Goal: Obtain resource: Download file/media

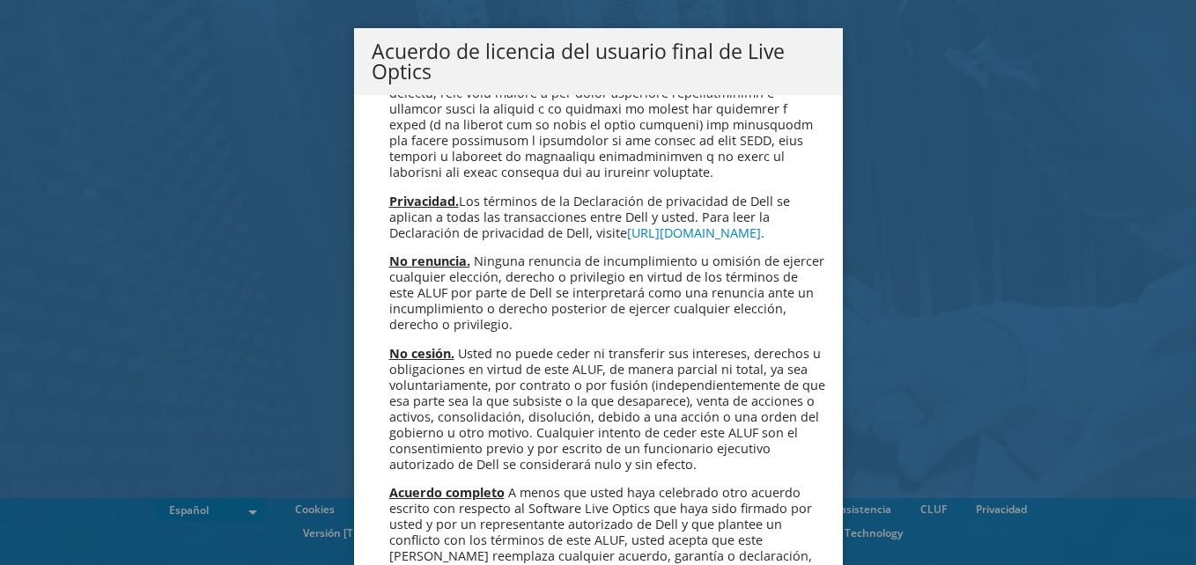
scroll to position [7466, 0]
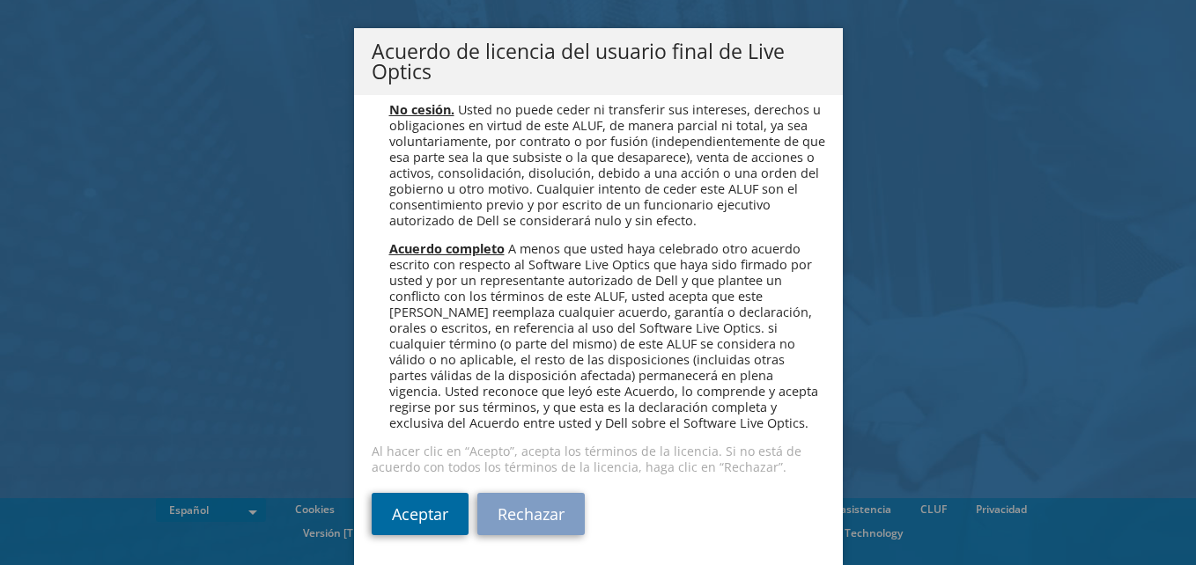
click at [421, 521] on link "Aceptar" at bounding box center [420, 514] width 97 height 42
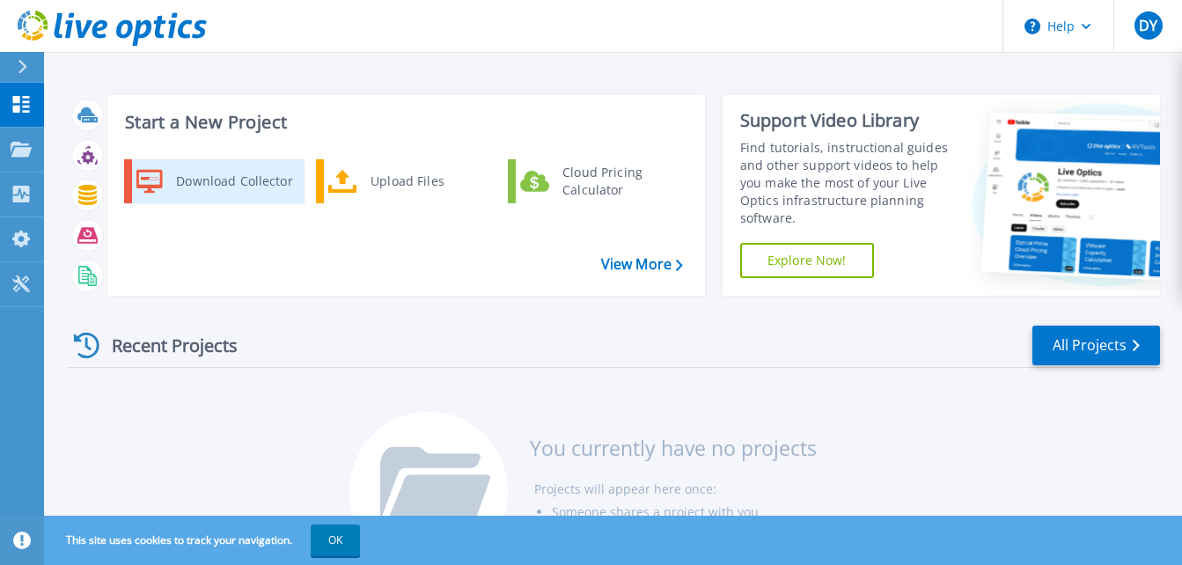
click at [236, 183] on div "Download Collector" at bounding box center [233, 181] width 133 height 35
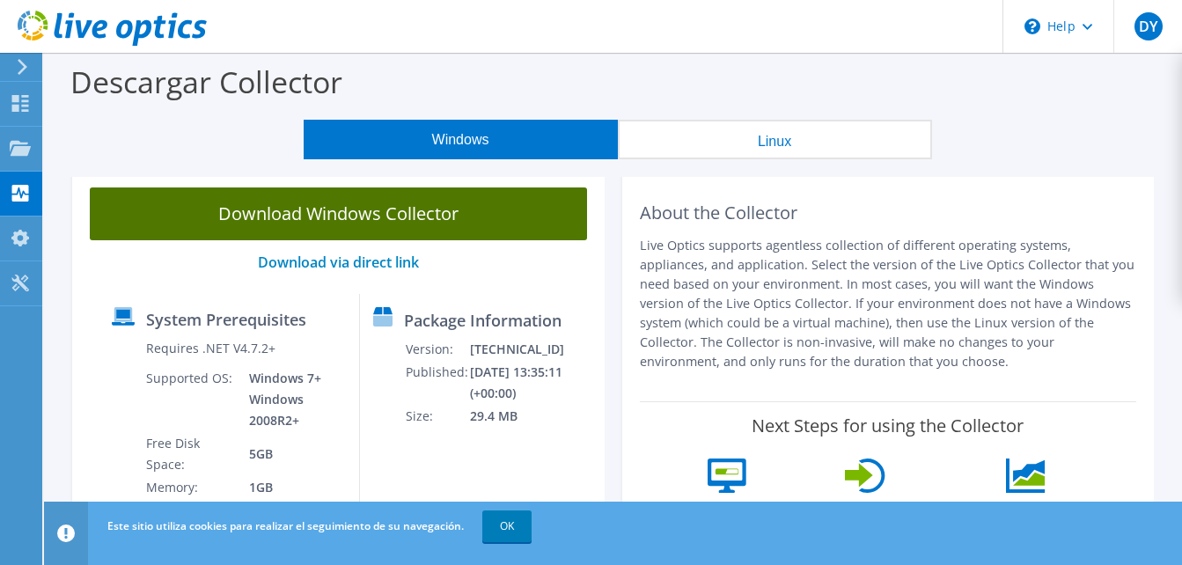
click at [358, 210] on link "Download Windows Collector" at bounding box center [338, 214] width 497 height 53
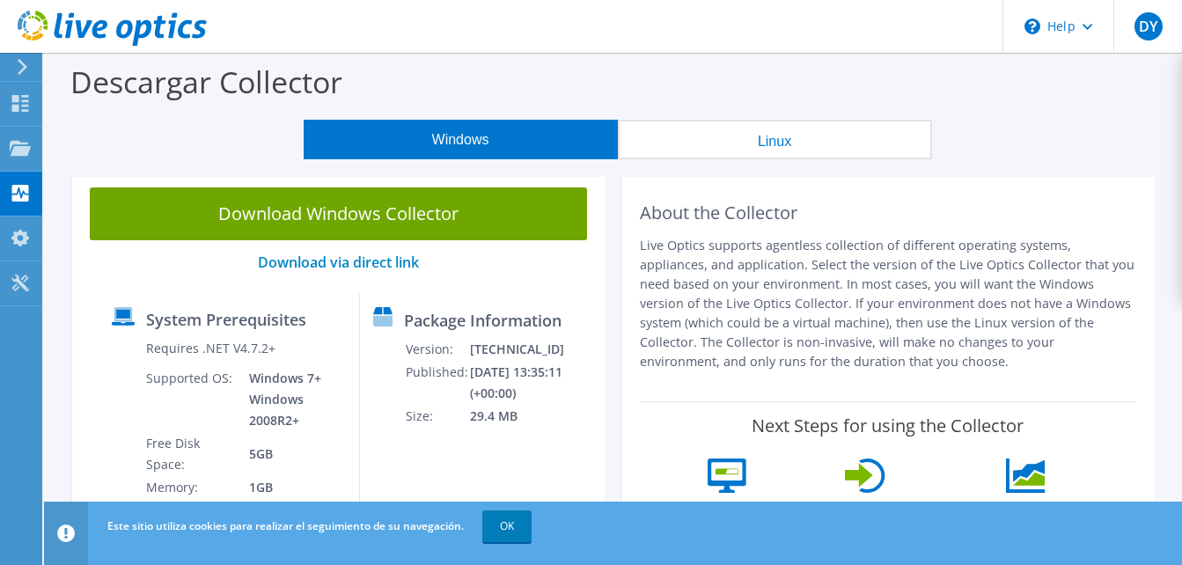
click at [673, 81] on div "Descargar Collector" at bounding box center [613, 86] width 1121 height 67
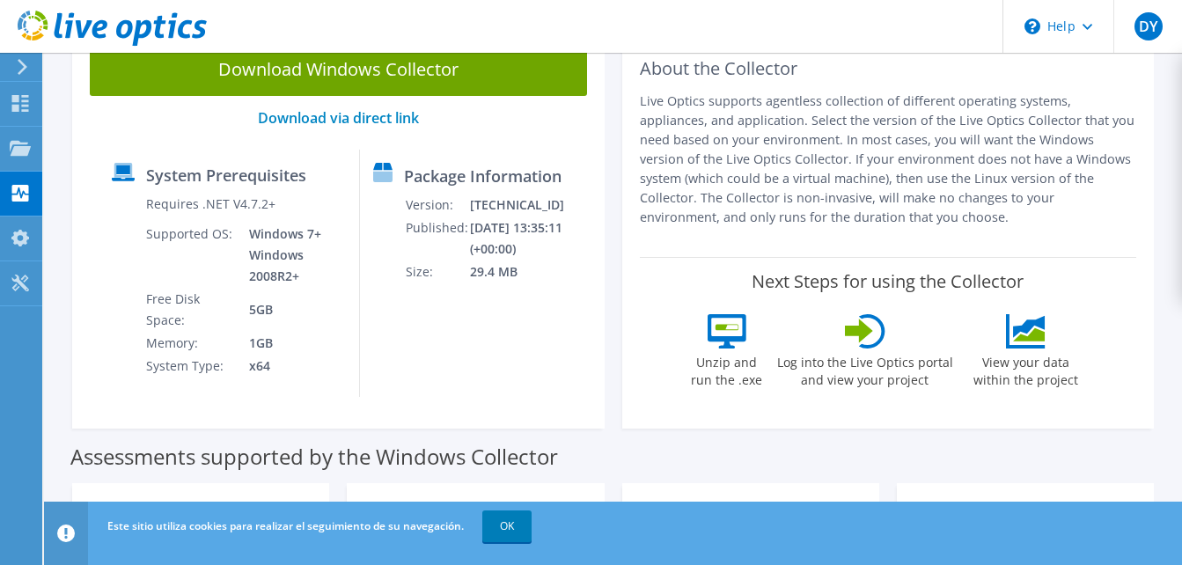
scroll to position [139, 0]
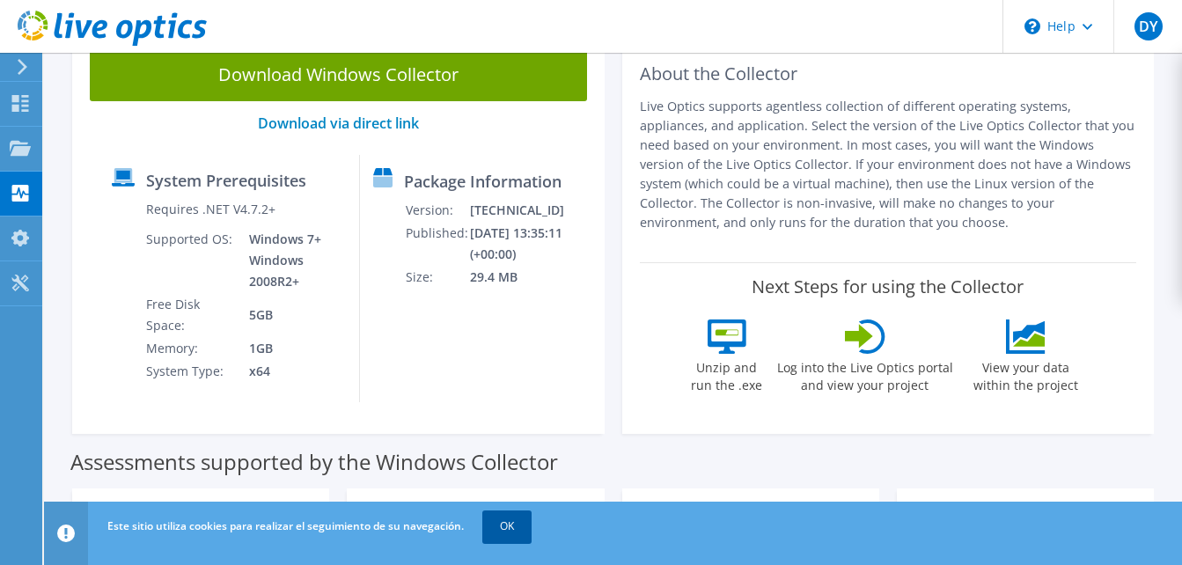
click at [499, 526] on link "OK" at bounding box center [506, 527] width 49 height 32
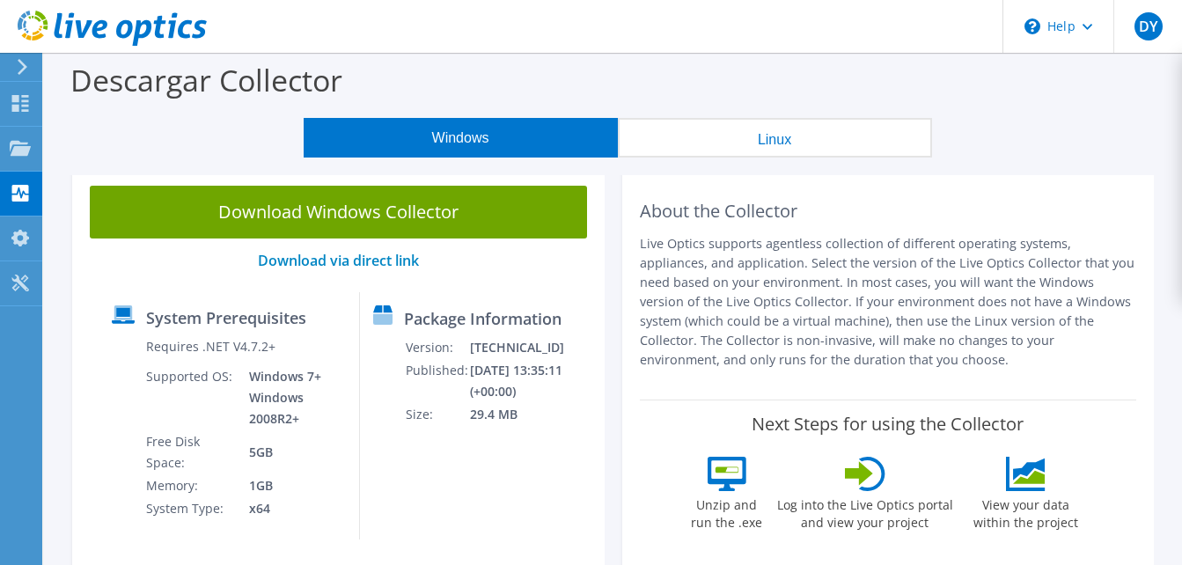
scroll to position [0, 0]
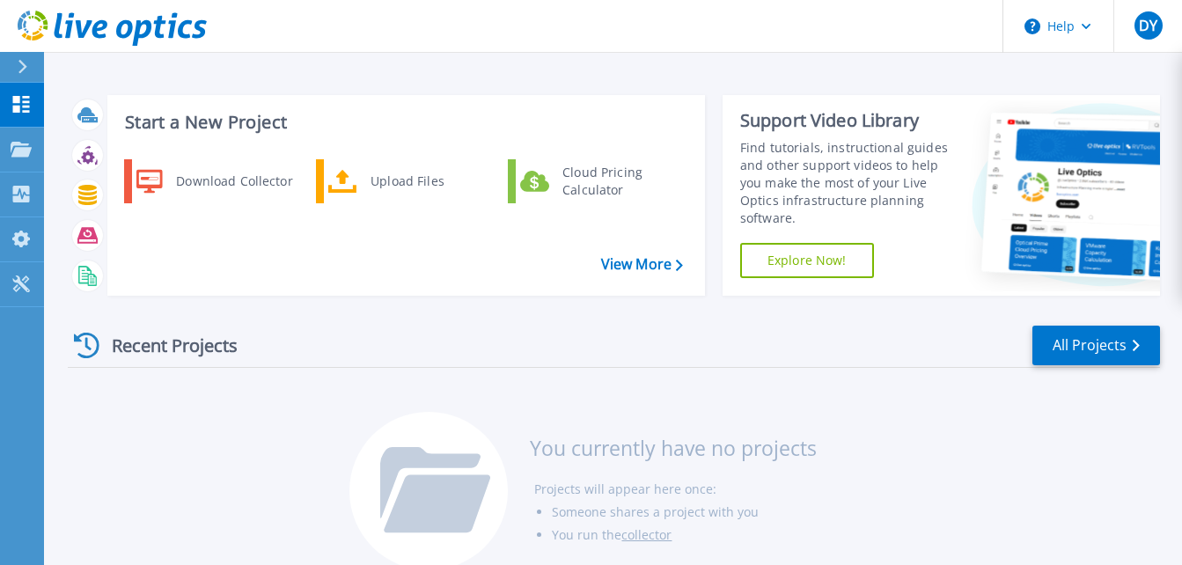
click at [24, 53] on div at bounding box center [30, 67] width 28 height 30
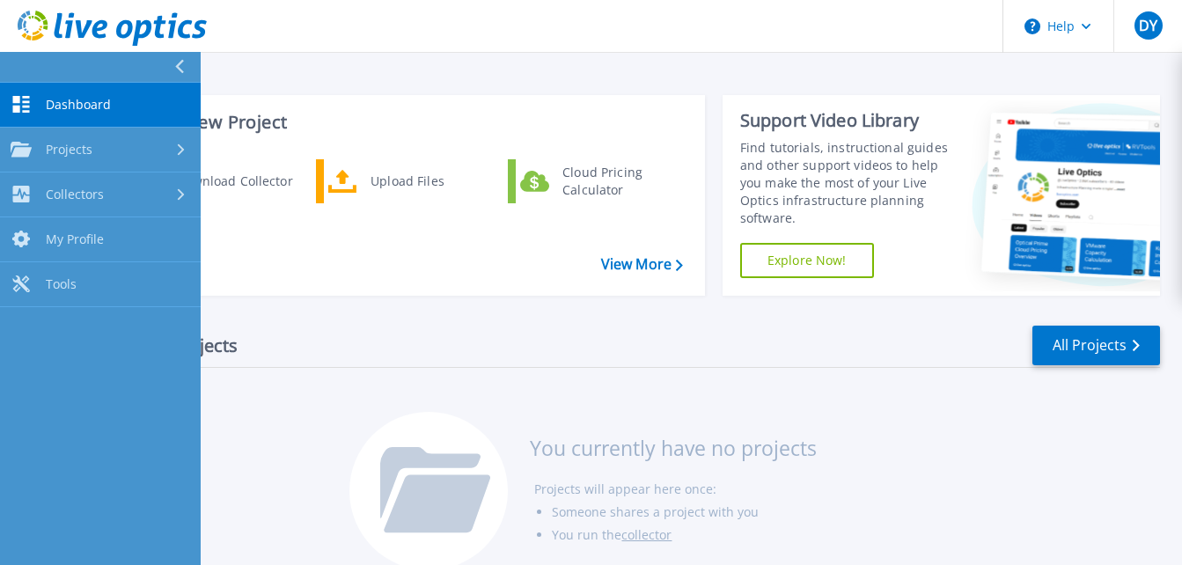
click at [51, 99] on span "Dashboard" at bounding box center [78, 105] width 65 height 16
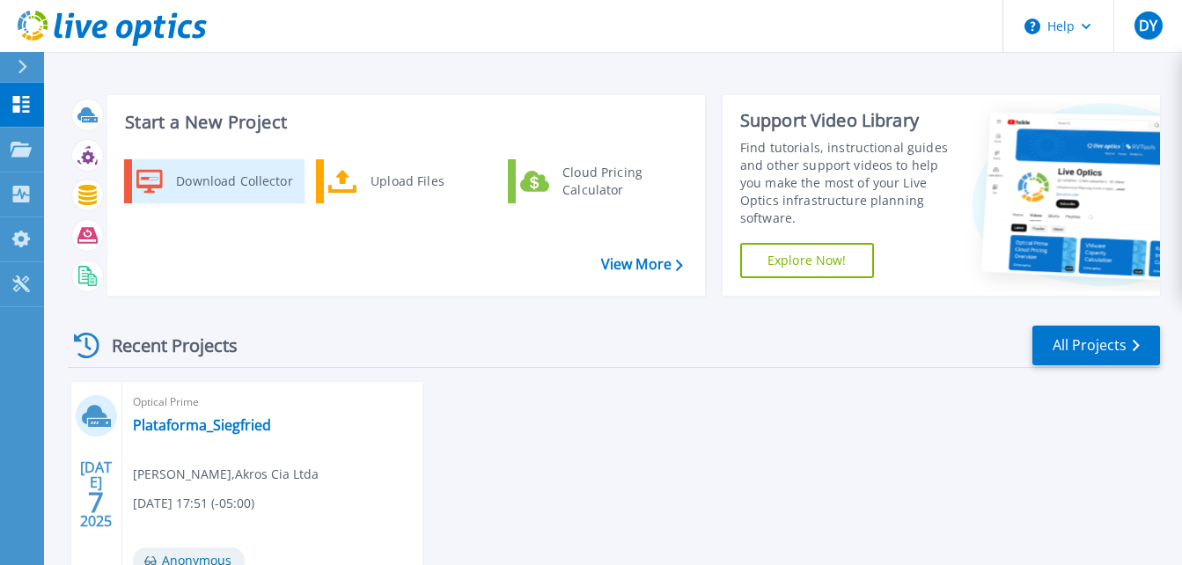
scroll to position [147, 0]
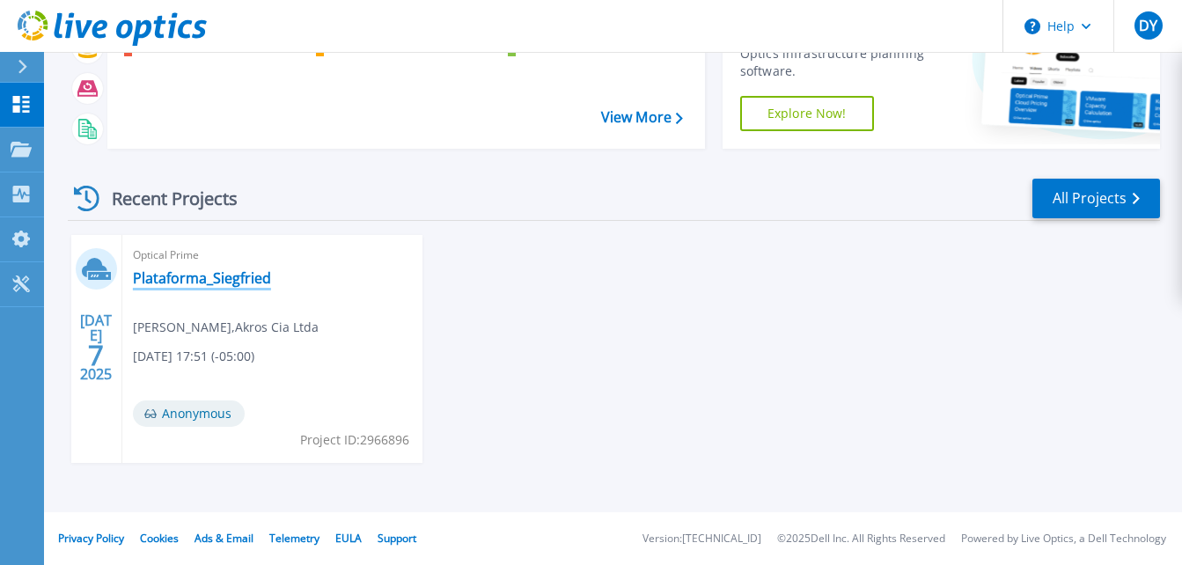
click at [196, 281] on link "Plataforma_Siegfried" at bounding box center [202, 278] width 138 height 18
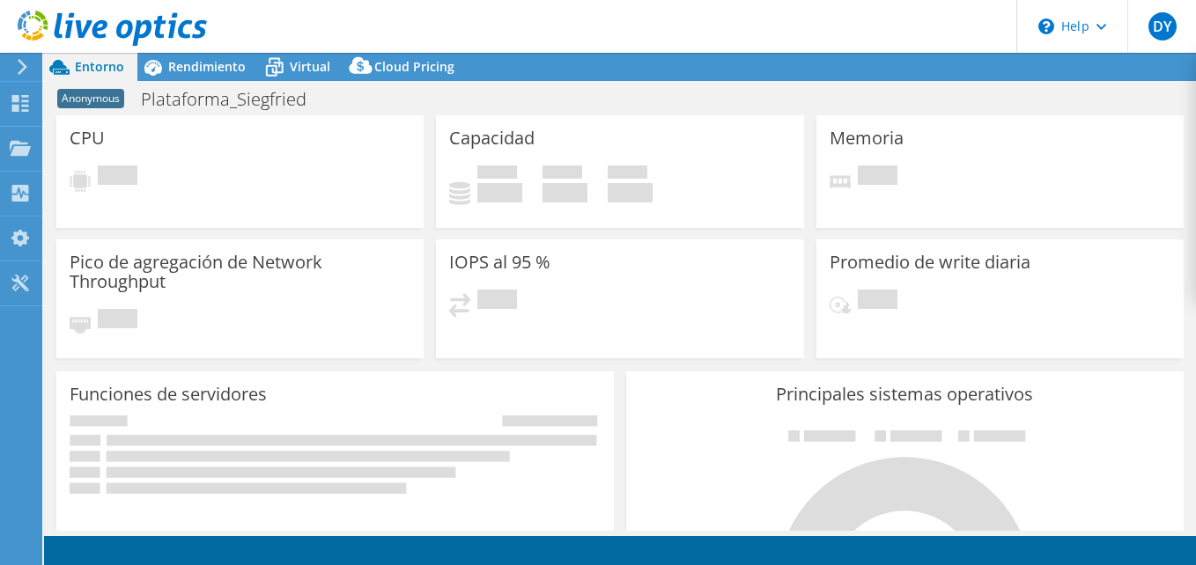
select select "USD"
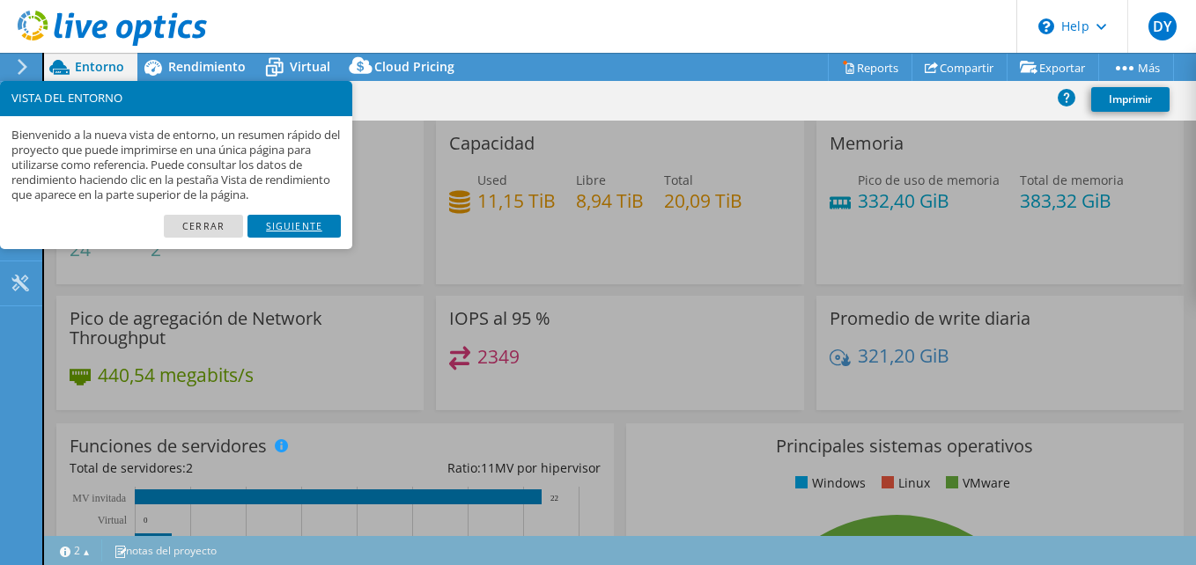
click at [283, 228] on link "Siguiente" at bounding box center [293, 226] width 93 height 23
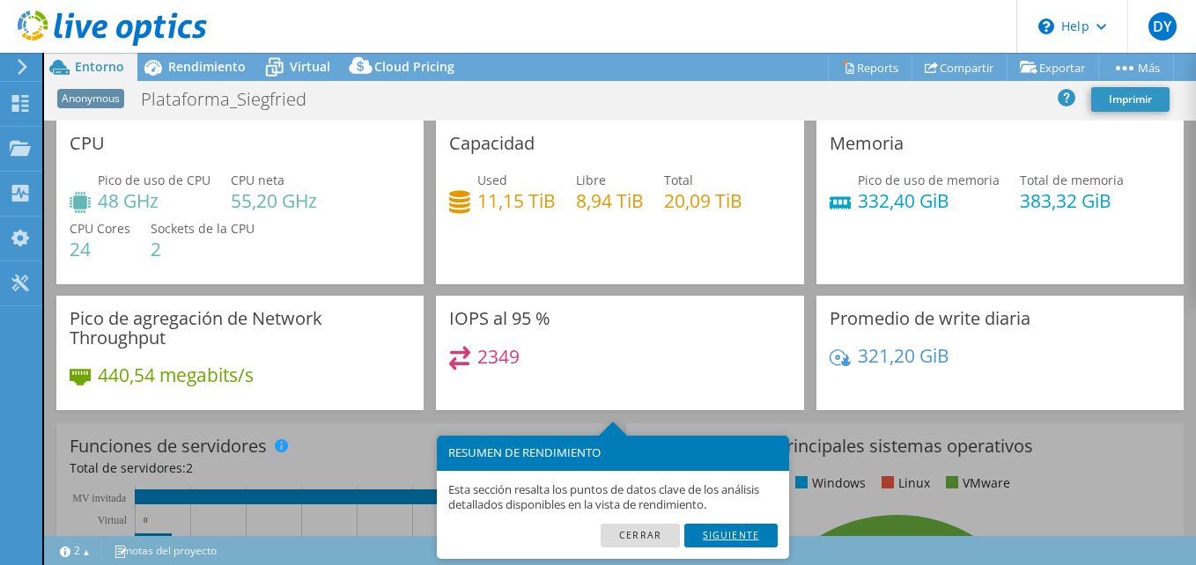
click at [738, 532] on link "Siguiente" at bounding box center [730, 535] width 93 height 23
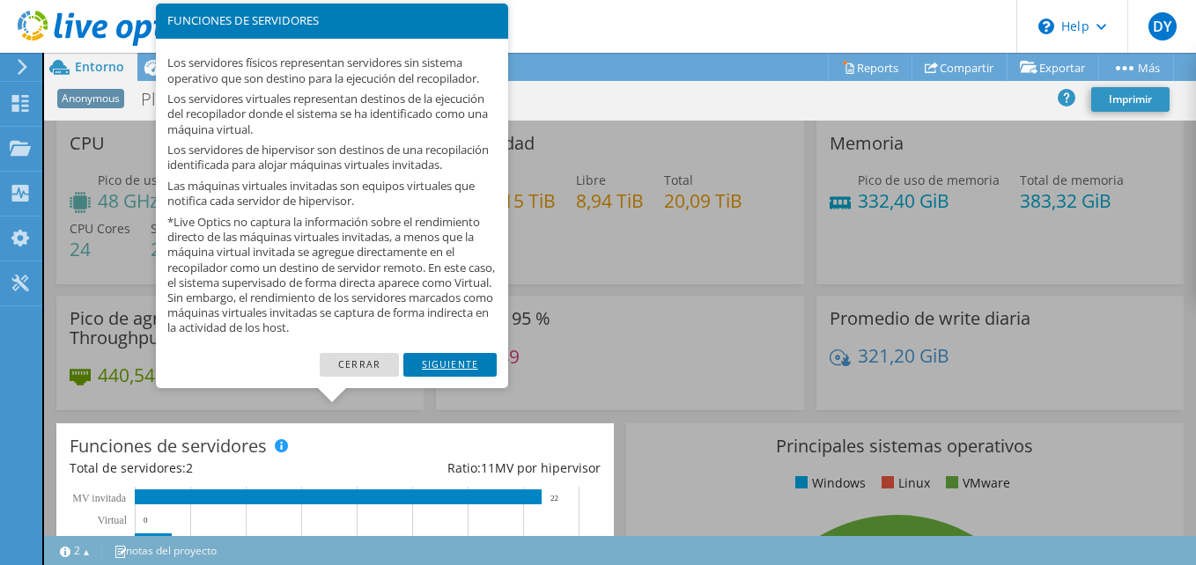
click at [468, 376] on link "Siguiente" at bounding box center [449, 364] width 93 height 23
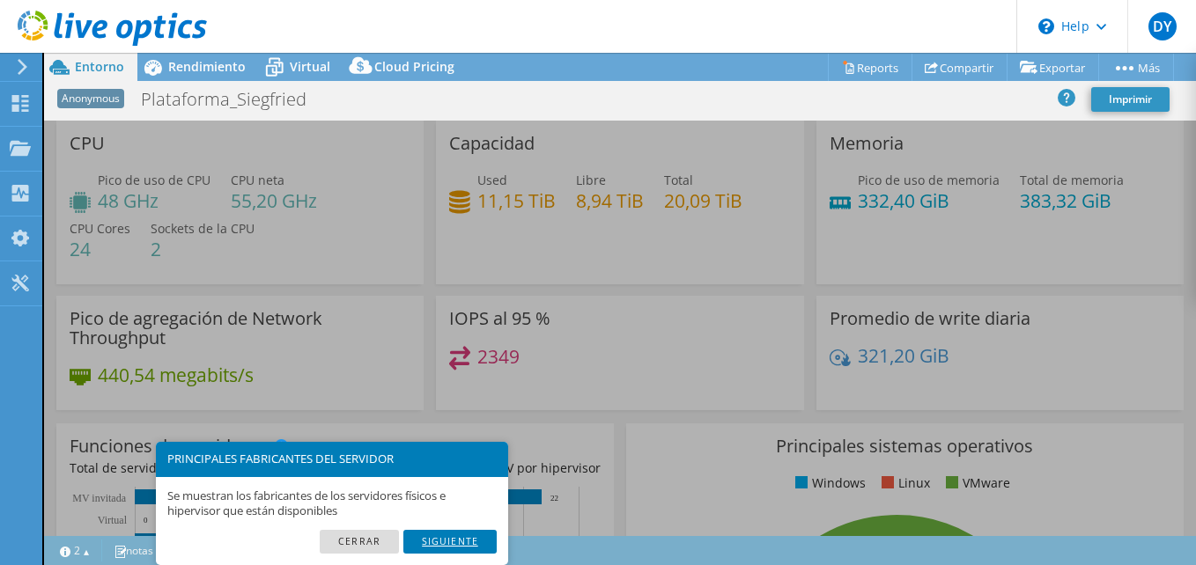
click at [454, 543] on link "Siguiente" at bounding box center [449, 541] width 93 height 23
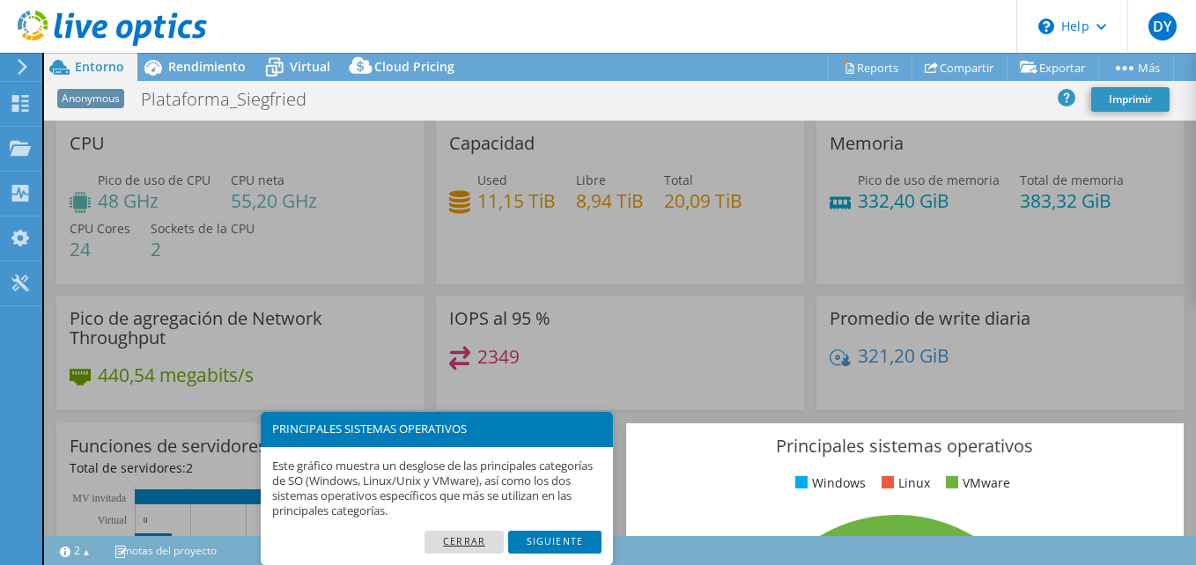
click at [475, 538] on link "Cerrar" at bounding box center [463, 542] width 79 height 23
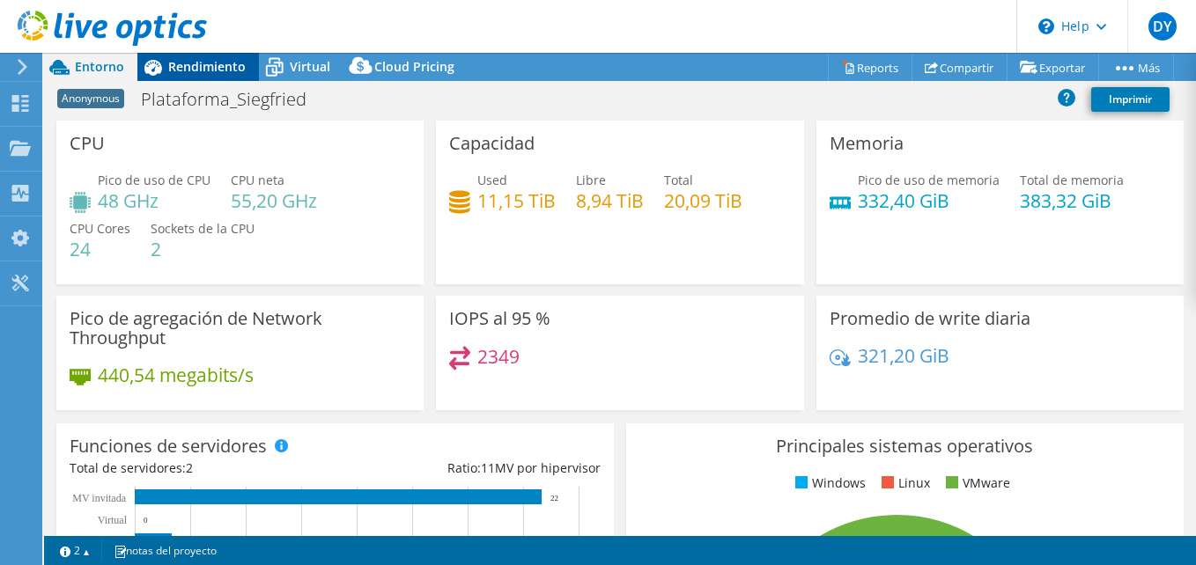
click at [232, 67] on span "Rendimiento" at bounding box center [206, 66] width 77 height 17
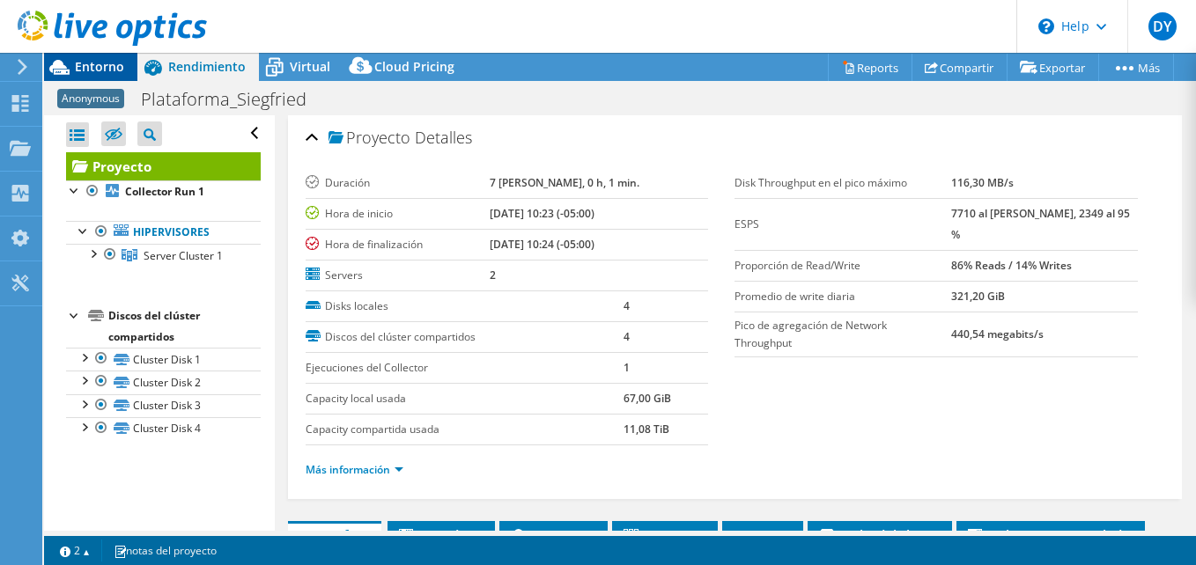
click at [106, 68] on span "Entorno" at bounding box center [99, 66] width 49 height 17
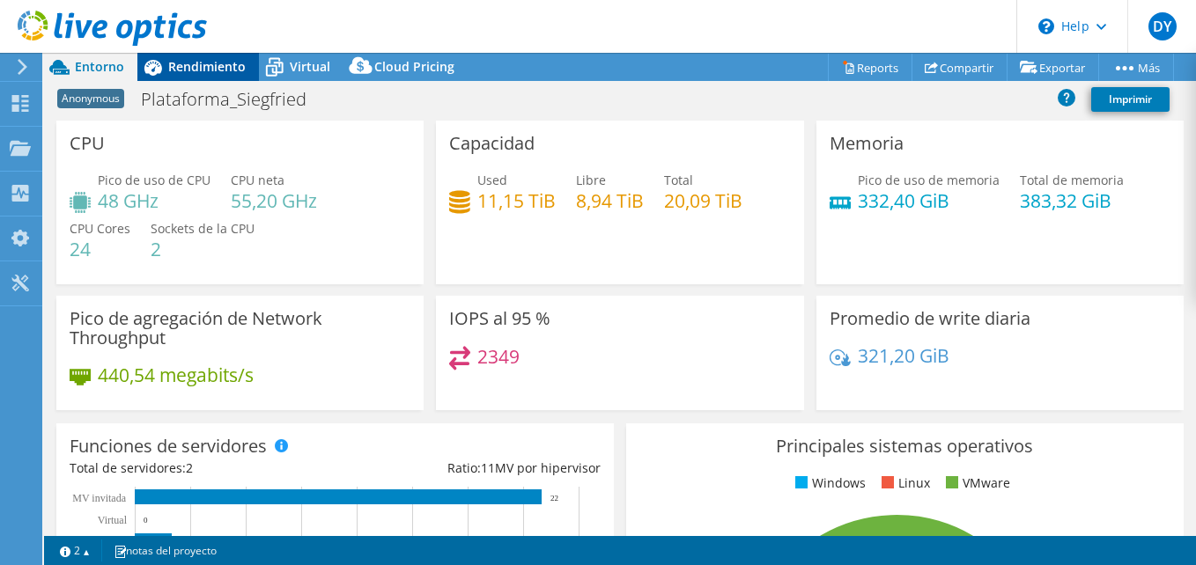
click at [230, 67] on span "Rendimiento" at bounding box center [206, 66] width 77 height 17
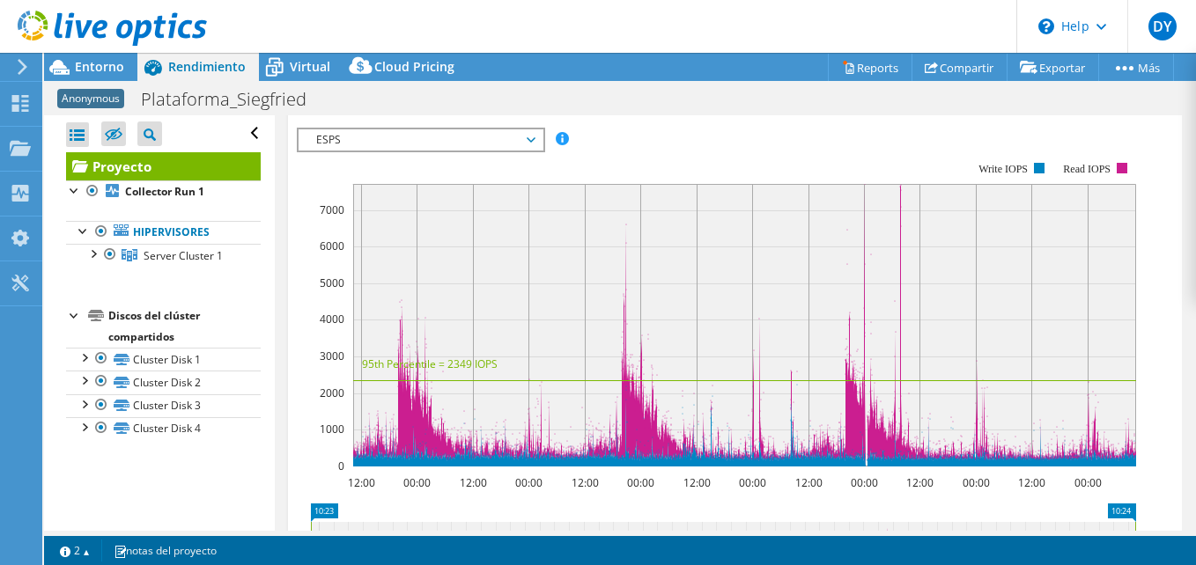
scroll to position [440, 0]
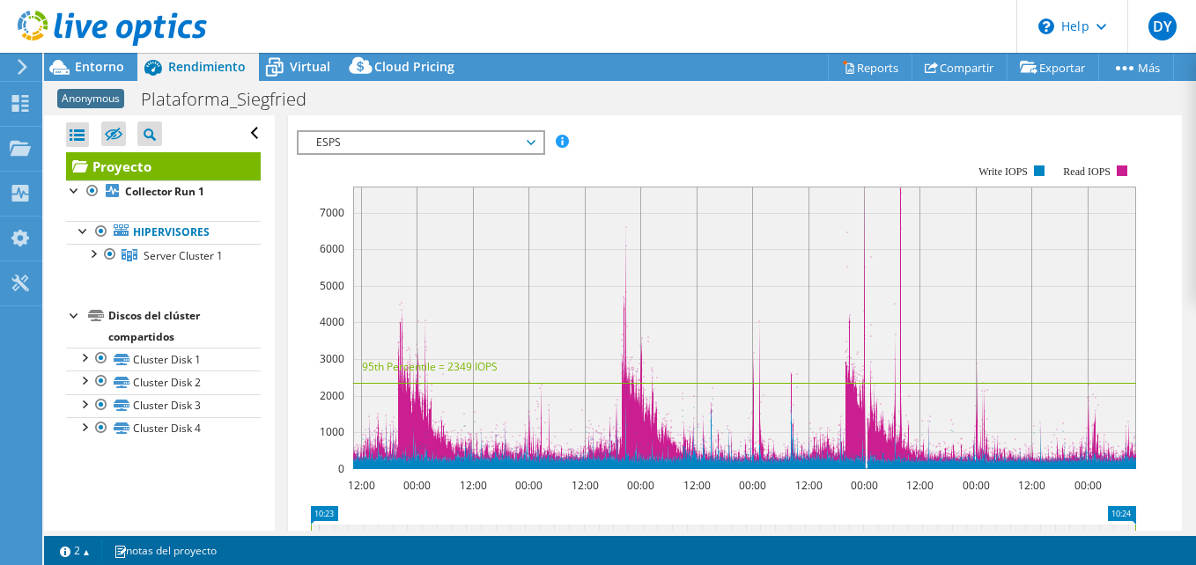
click at [522, 143] on span "ESPS" at bounding box center [420, 142] width 226 height 21
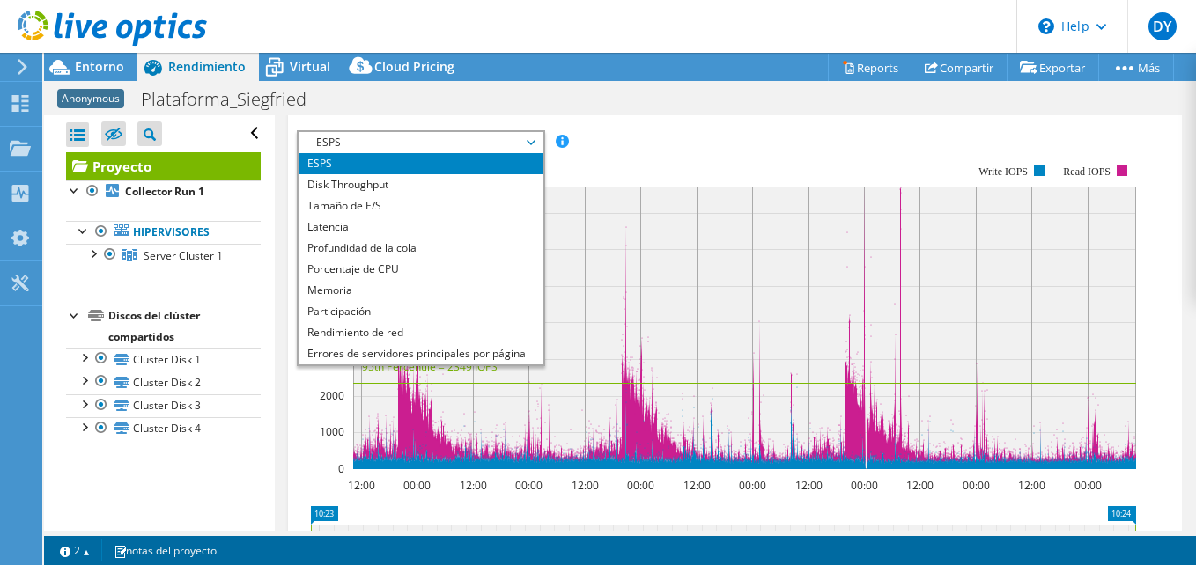
click at [522, 143] on span "ESPS" at bounding box center [420, 142] width 226 height 21
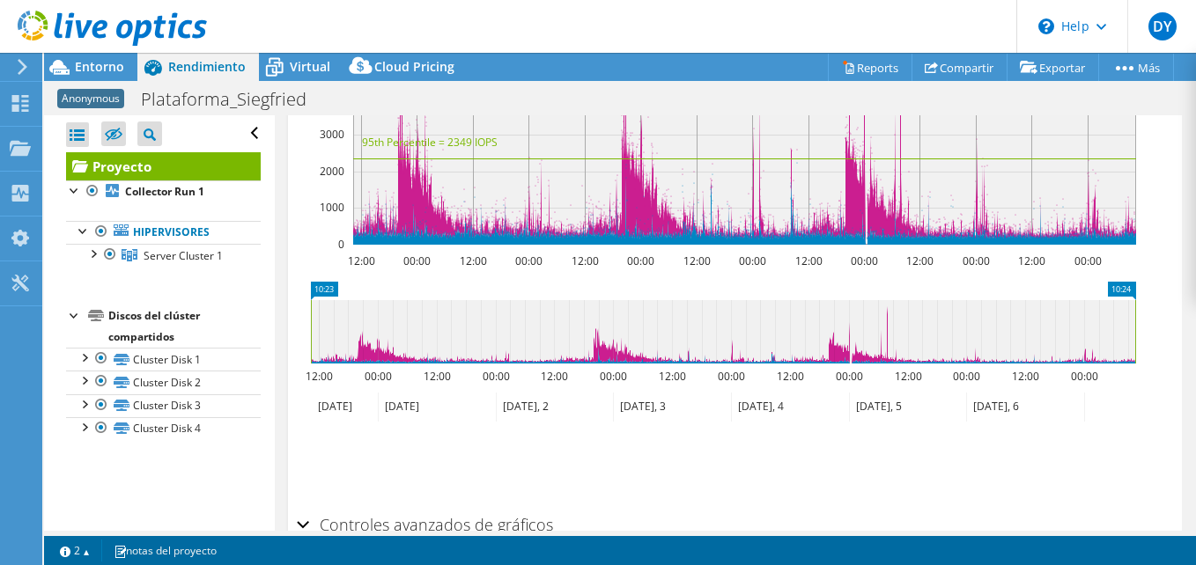
scroll to position [762, 0]
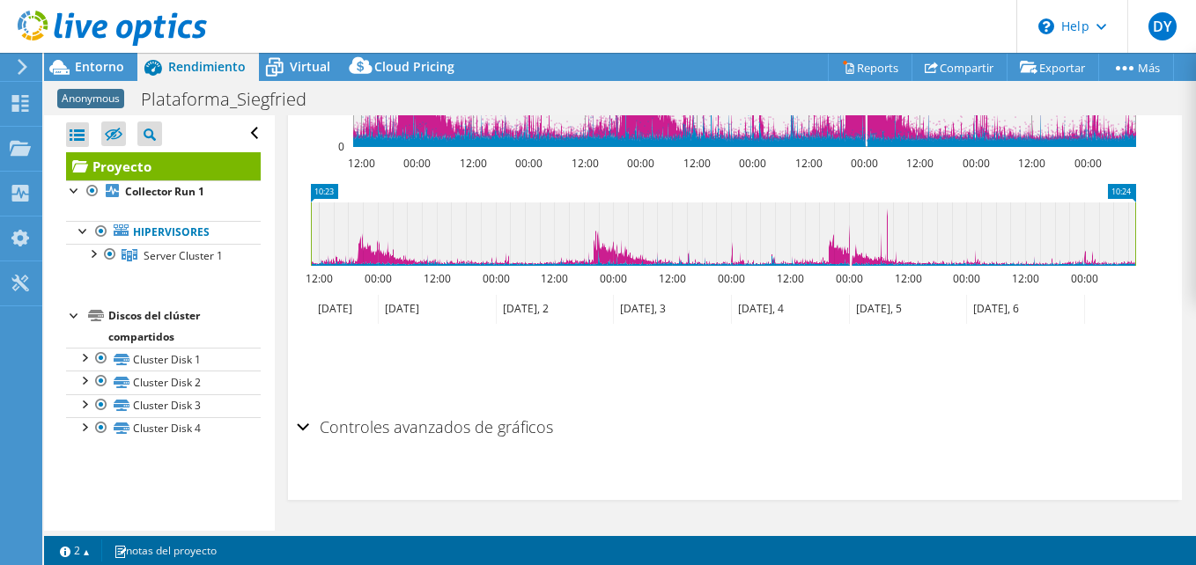
click at [321, 426] on h2 "Controles avanzados de gráficos" at bounding box center [425, 426] width 256 height 35
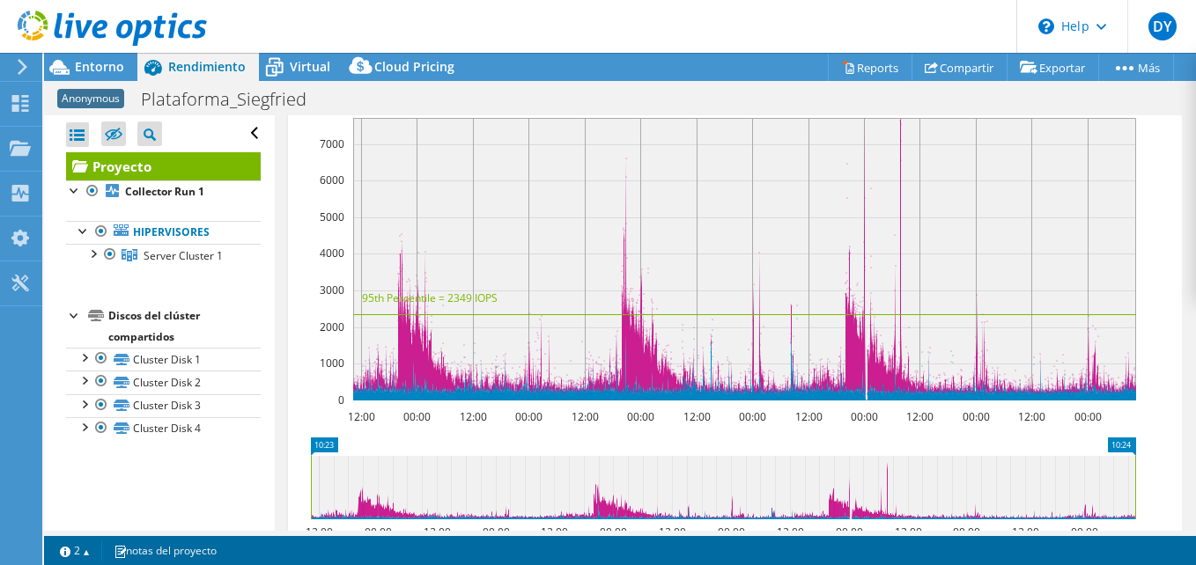
scroll to position [393, 0]
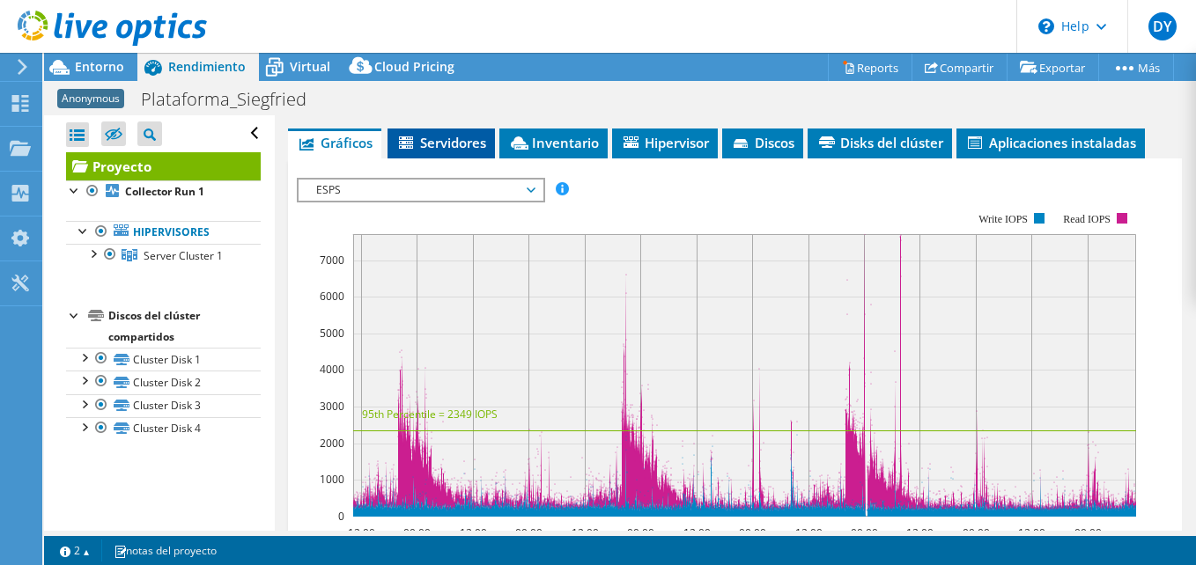
click at [449, 142] on span "Servidores" at bounding box center [441, 143] width 90 height 18
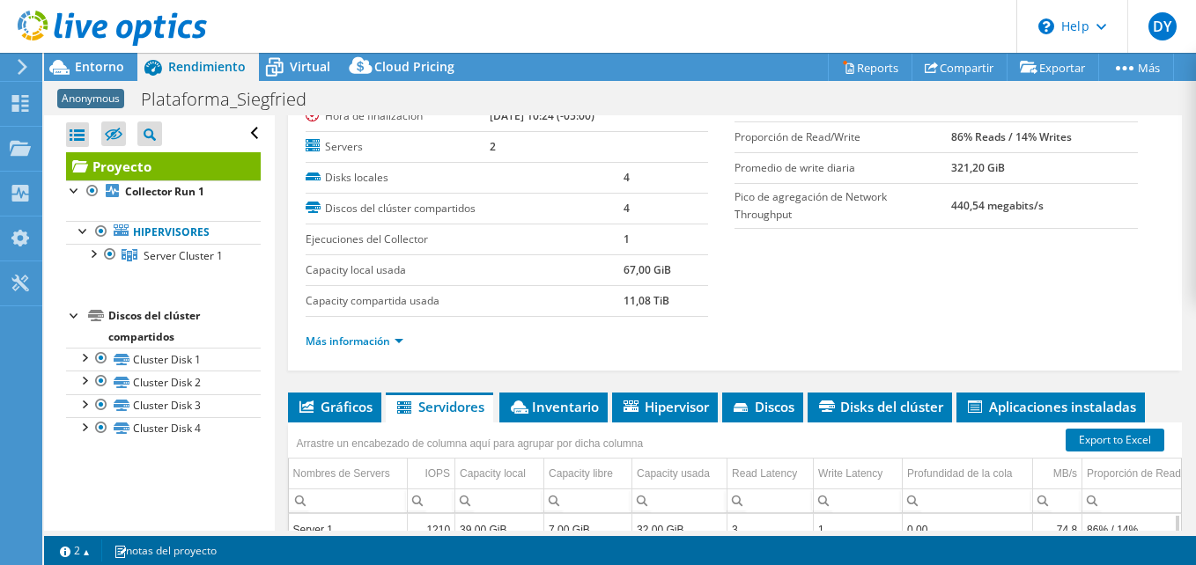
scroll to position [0, 0]
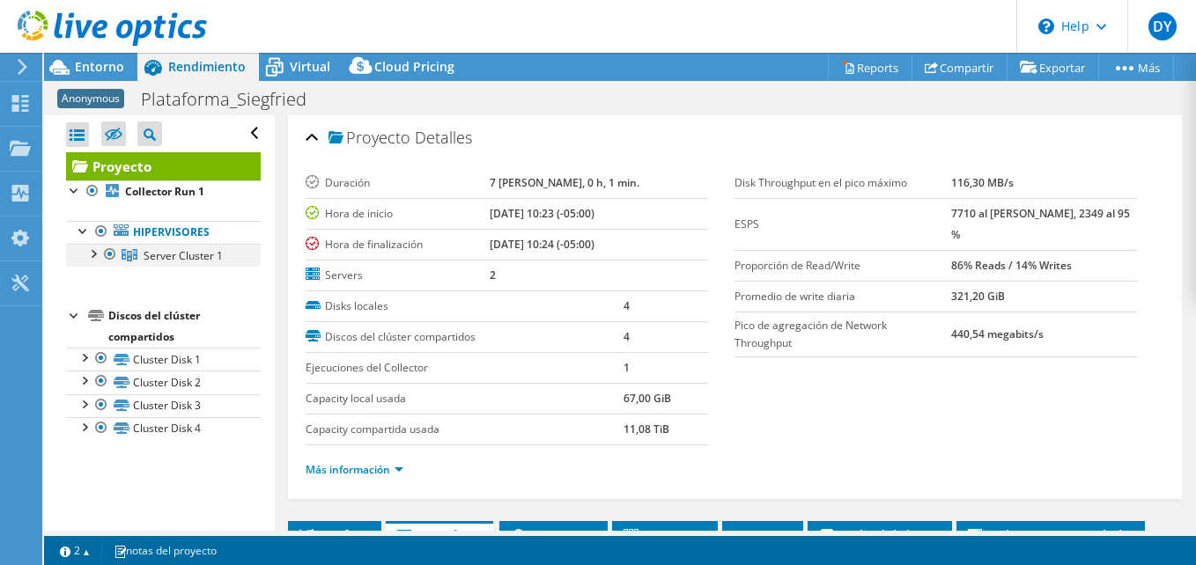
click at [97, 254] on div at bounding box center [93, 253] width 18 height 18
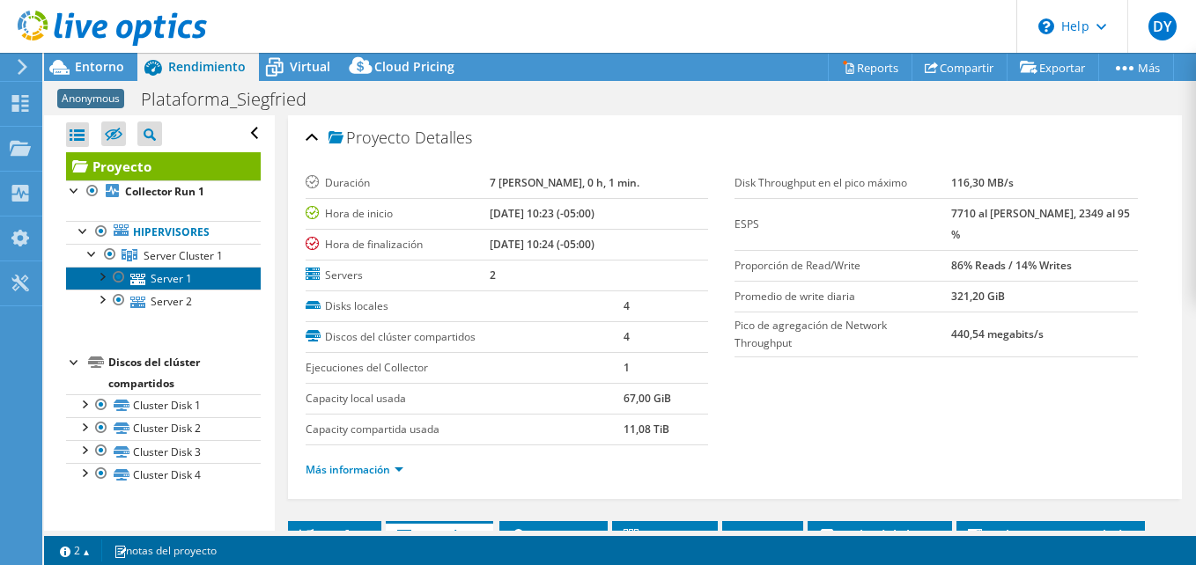
click at [176, 276] on link "Server 1" at bounding box center [163, 278] width 195 height 23
